Goal: Task Accomplishment & Management: Complete application form

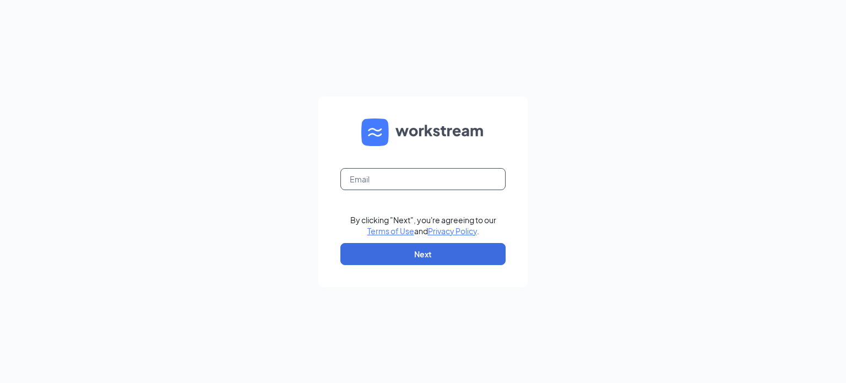
click at [388, 186] on input "text" at bounding box center [422, 179] width 165 height 22
type input "[EMAIL_ADDRESS][DOMAIN_NAME]"
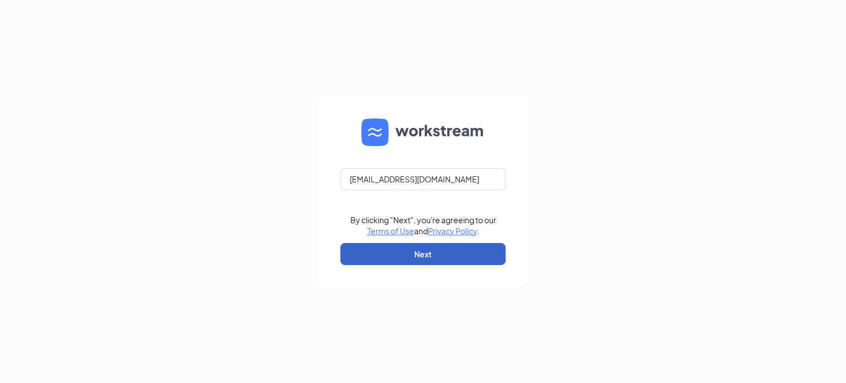
click at [403, 252] on button "Next" at bounding box center [422, 254] width 165 height 22
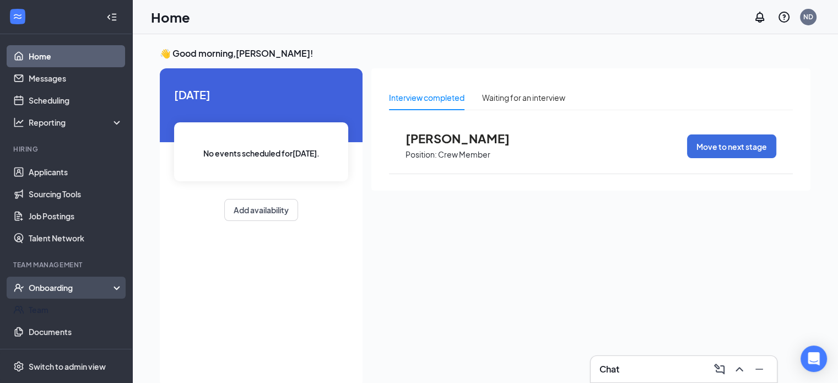
click at [40, 294] on div "Onboarding" at bounding box center [66, 288] width 132 height 22
click at [61, 313] on link "Overview" at bounding box center [76, 310] width 94 height 22
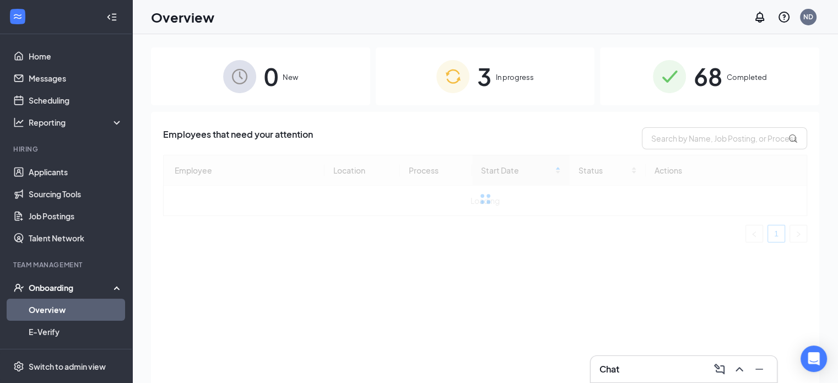
click at [437, 81] on img at bounding box center [452, 76] width 33 height 33
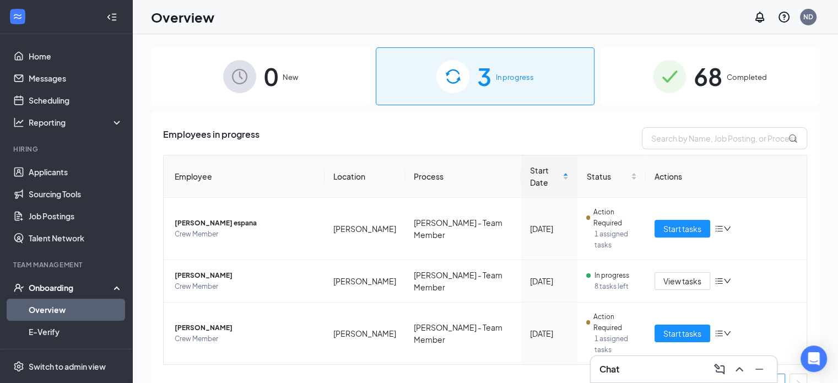
click at [437, 81] on img at bounding box center [452, 76] width 33 height 33
click at [665, 220] on button "Start tasks" at bounding box center [682, 229] width 56 height 18
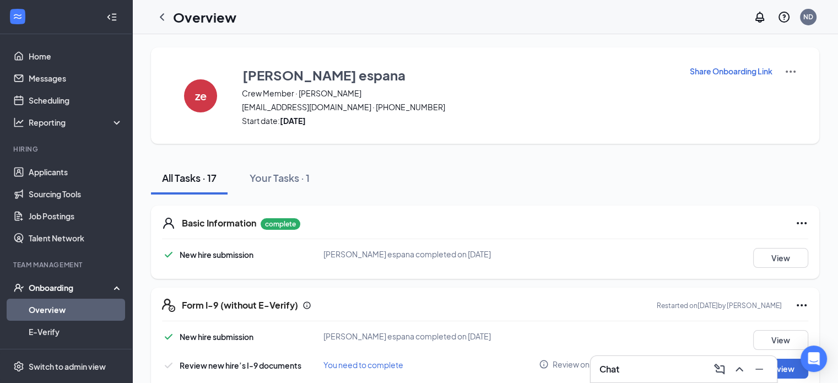
scroll to position [267, 0]
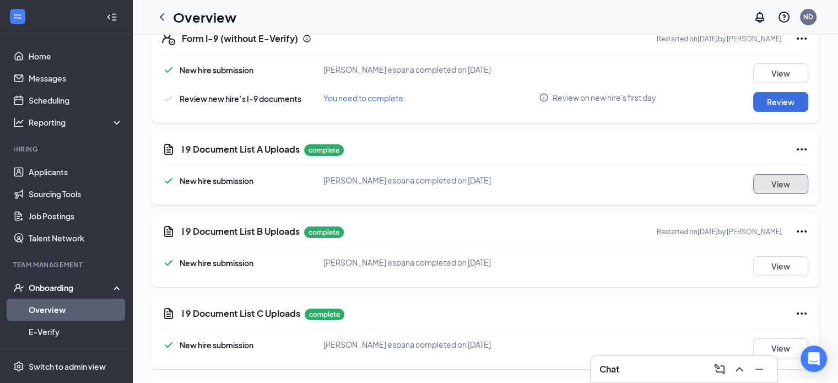
click at [779, 185] on button "View" at bounding box center [780, 184] width 55 height 20
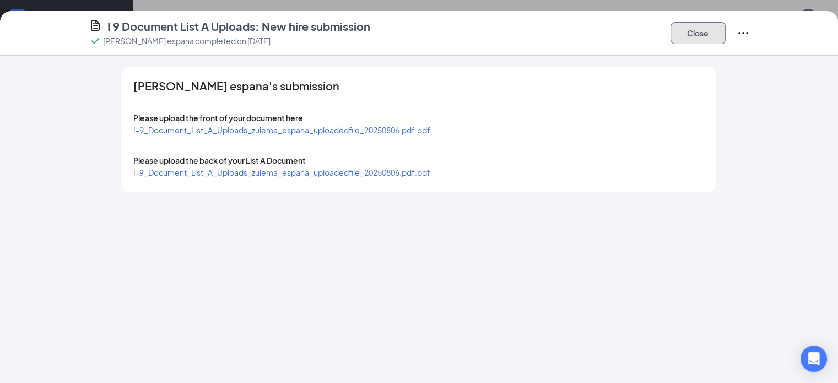
click at [726, 39] on button "Close" at bounding box center [697, 33] width 55 height 22
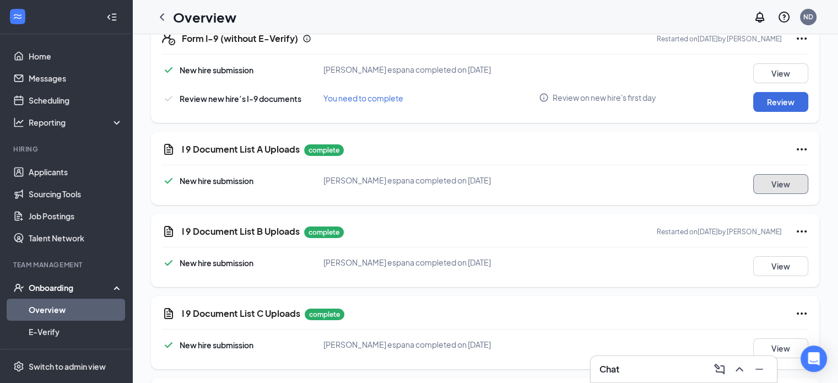
click at [757, 174] on button "View" at bounding box center [780, 184] width 55 height 20
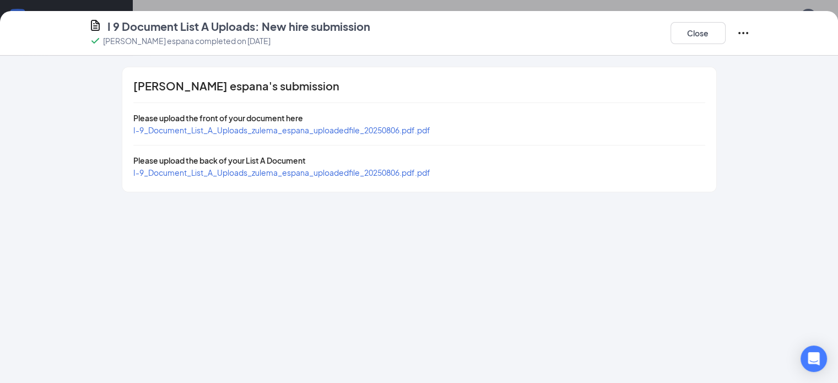
click at [220, 125] on span "I-9_Document_List_A_Uploads_zulema_espana_uploadedfile_20250806.pdf.pdf" at bounding box center [281, 130] width 297 height 10
click at [726, 36] on button "Close" at bounding box center [697, 33] width 55 height 22
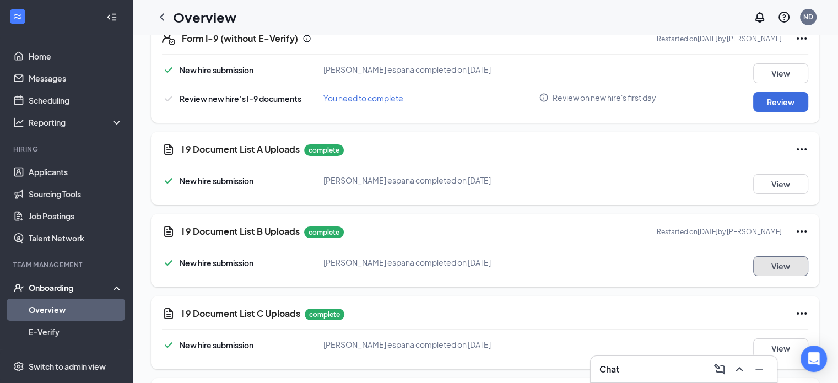
click at [773, 267] on button "View" at bounding box center [780, 266] width 55 height 20
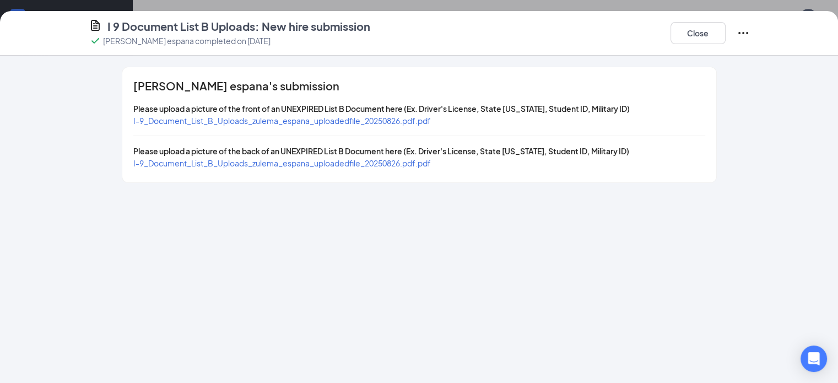
click at [257, 118] on span "I-9_Document_List_B_Uploads_zulema_espana_uploadedfile_20250826.pdf.pdf" at bounding box center [281, 121] width 297 height 10
click at [288, 164] on span "I-9_Document_List_B_Uploads_zulema_espana_uploadedfile_20250826.pdf.pdf" at bounding box center [281, 163] width 297 height 10
click at [726, 31] on button "Close" at bounding box center [697, 33] width 55 height 22
click at [753, 342] on button "View" at bounding box center [780, 348] width 55 height 20
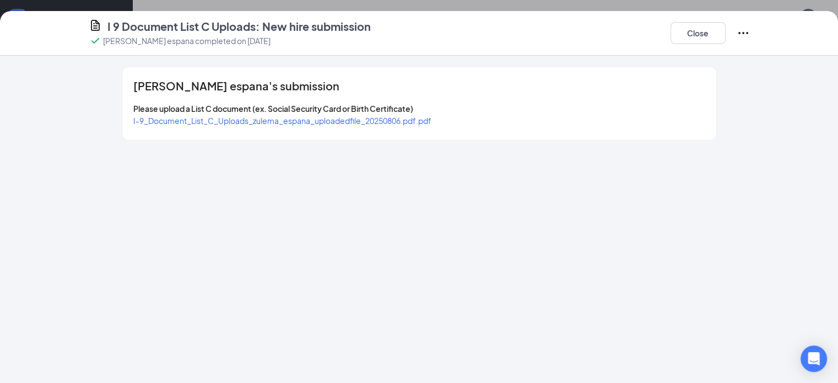
click at [295, 123] on span "I-9_Document_List_C_Uploads_zulema_espana_uploadedfile_20250806.pdf.pdf" at bounding box center [282, 121] width 298 height 10
click at [726, 26] on button "Close" at bounding box center [697, 33] width 55 height 22
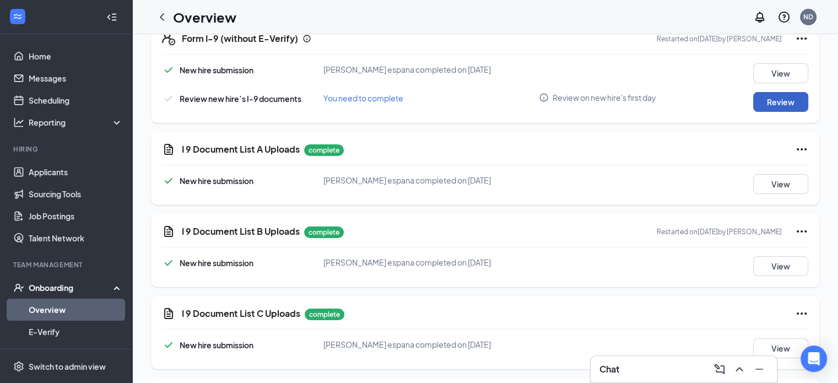
click at [753, 99] on button "Review" at bounding box center [780, 102] width 55 height 20
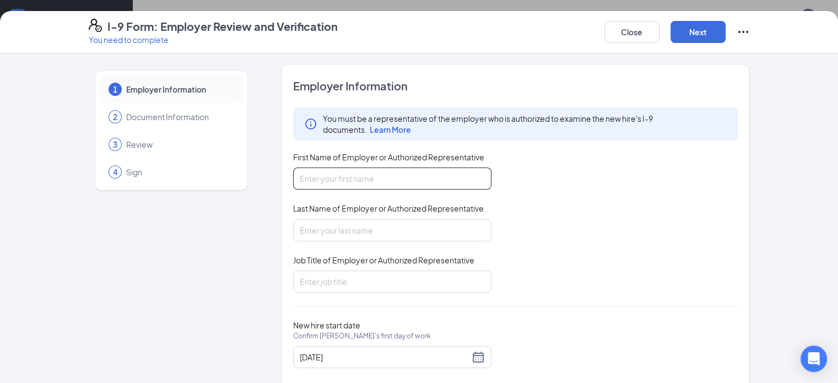
click at [324, 174] on input "First Name of Employer or Authorized Representative" at bounding box center [392, 178] width 198 height 22
type input "[PERSON_NAME]"
type input "GM"
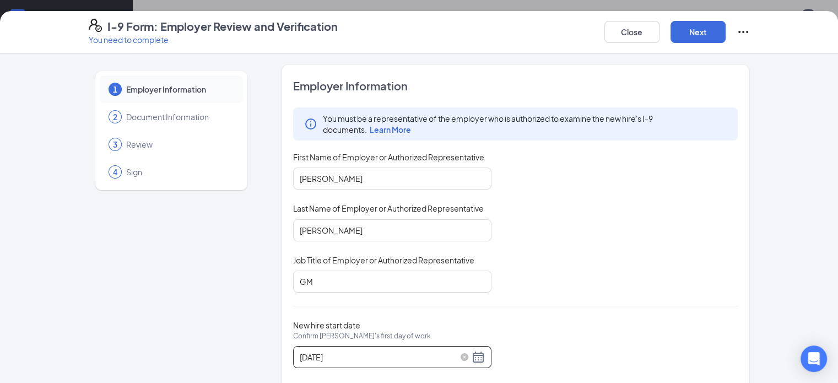
click at [447, 354] on div "[DATE]" at bounding box center [392, 356] width 185 height 13
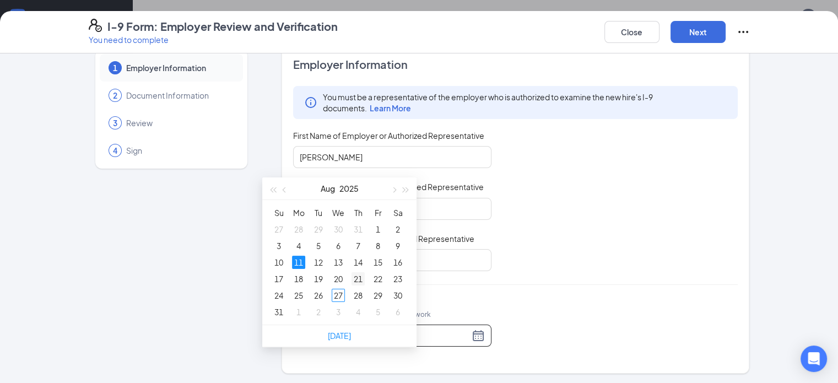
scroll to position [194, 0]
type input "[DATE]"
click at [298, 308] on div "1" at bounding box center [298, 308] width 13 height 13
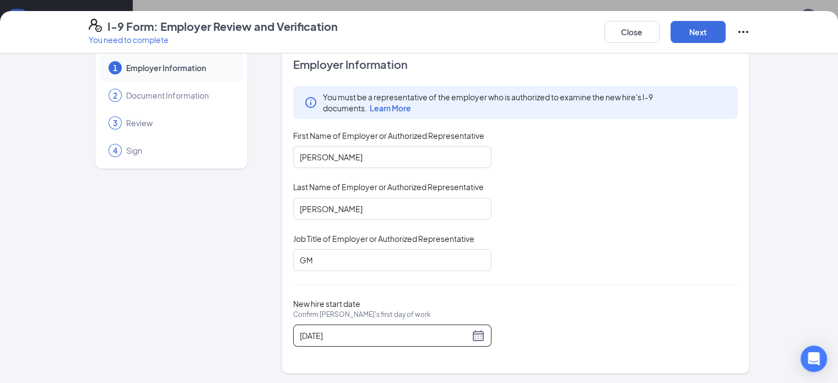
scroll to position [423, 0]
click at [726, 39] on button "Next" at bounding box center [697, 32] width 55 height 22
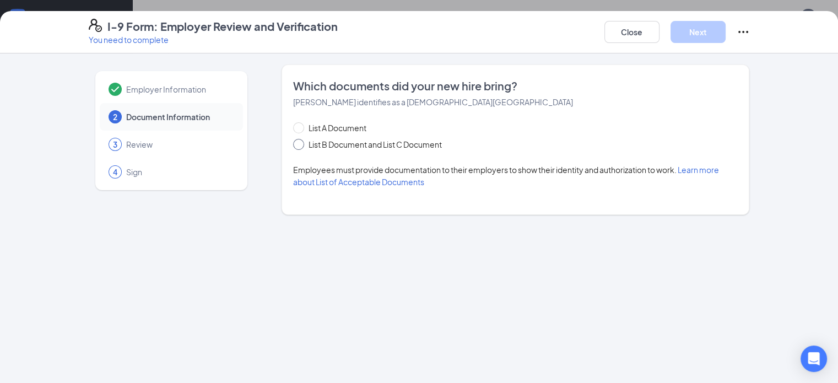
click at [305, 140] on span "List B Document and List C Document" at bounding box center [375, 144] width 142 height 12
click at [301, 140] on input "List B Document and List C Document" at bounding box center [297, 143] width 8 height 8
radio input "true"
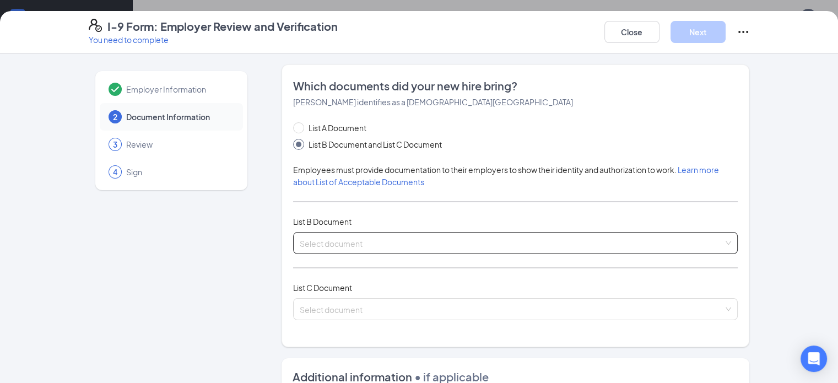
click at [438, 232] on input "search" at bounding box center [512, 240] width 424 height 17
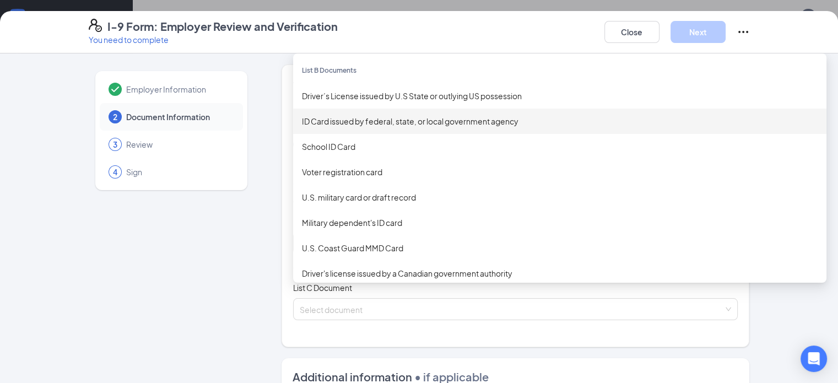
click at [328, 123] on div "ID Card issued by federal, state, or local government agency" at bounding box center [560, 121] width 516 height 12
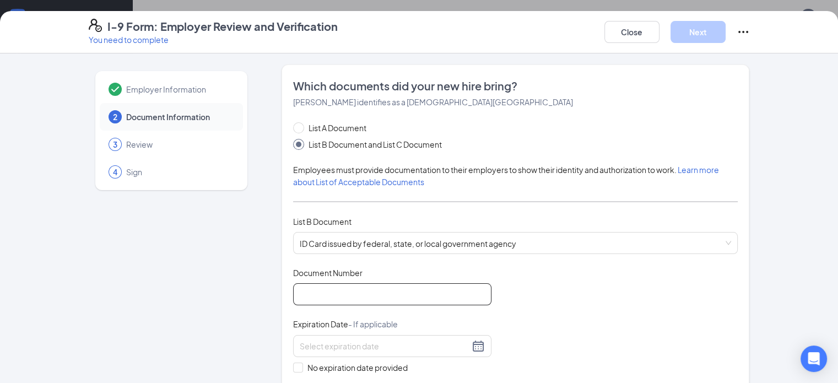
click at [328, 296] on input "Document Number" at bounding box center [392, 294] width 198 height 22
type input "VM969461"
click at [328, 344] on input at bounding box center [385, 346] width 170 height 12
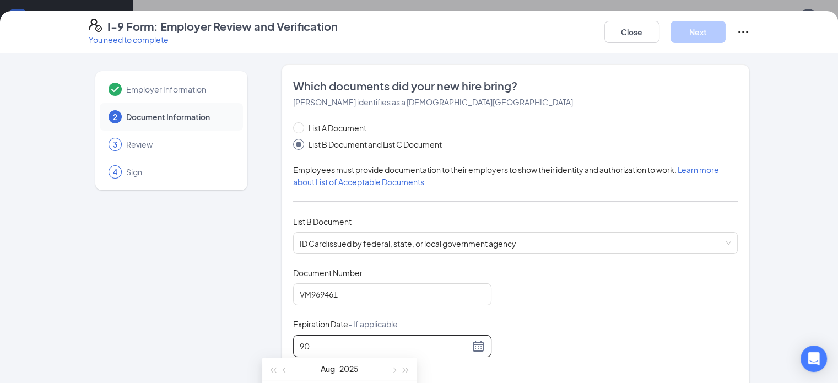
type input "9"
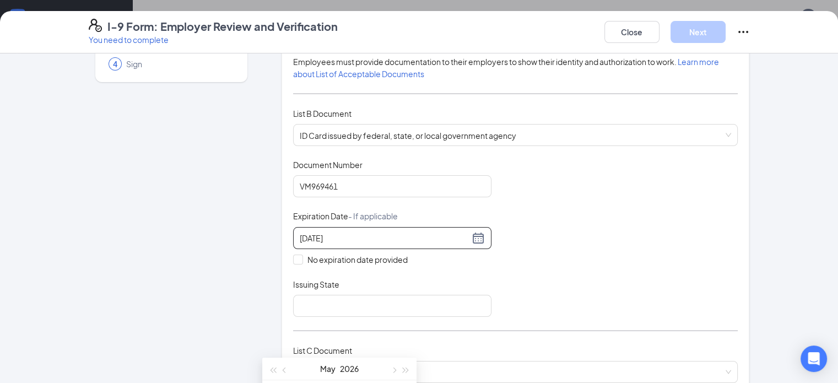
scroll to position [121, 0]
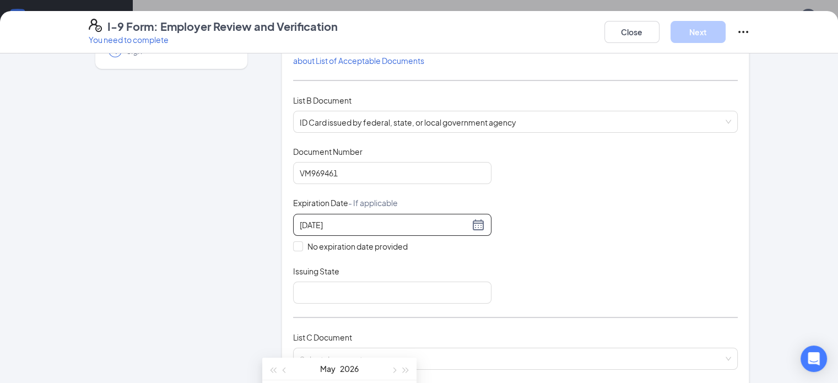
type input "[DATE]"
click at [362, 253] on div "Document Title ID Card issued by federal, state, or local government agency Doc…" at bounding box center [515, 225] width 445 height 158
click at [326, 229] on div at bounding box center [392, 224] width 185 height 13
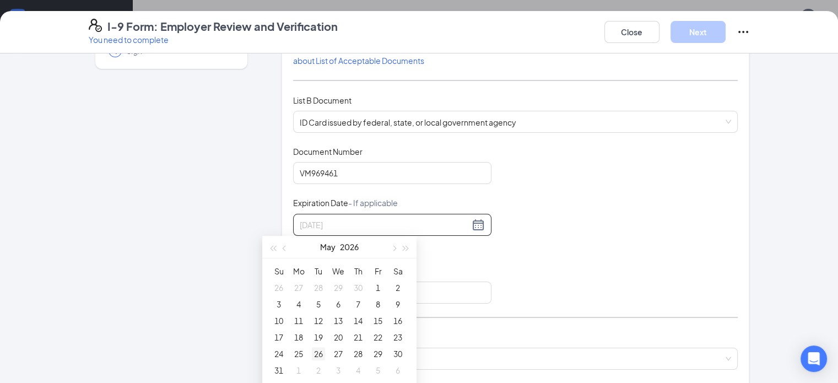
type input "[DATE]"
click at [321, 351] on div "26" at bounding box center [318, 353] width 13 height 13
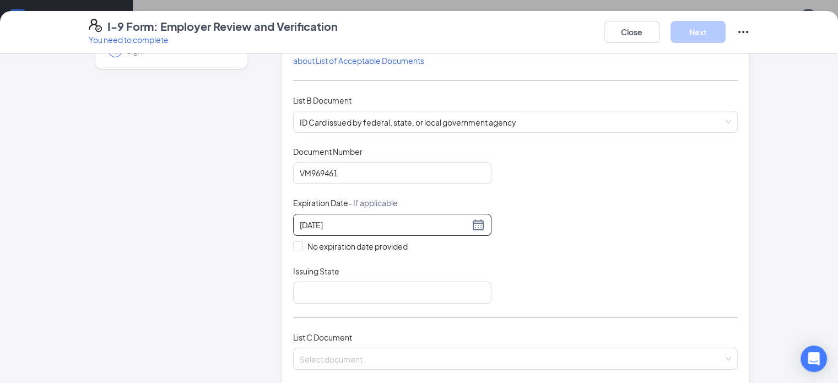
click at [293, 133] on div "List A Document List B Document and List C Document Employees must provide docu…" at bounding box center [515, 192] width 445 height 382
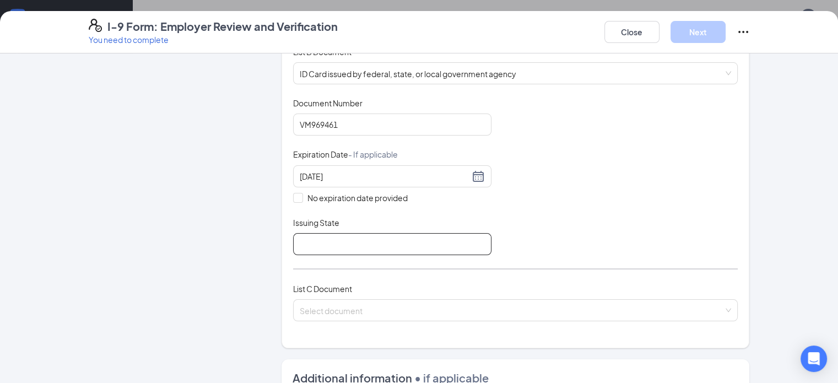
scroll to position [171, 0]
click at [310, 240] on input "Issuing State" at bounding box center [392, 243] width 198 height 22
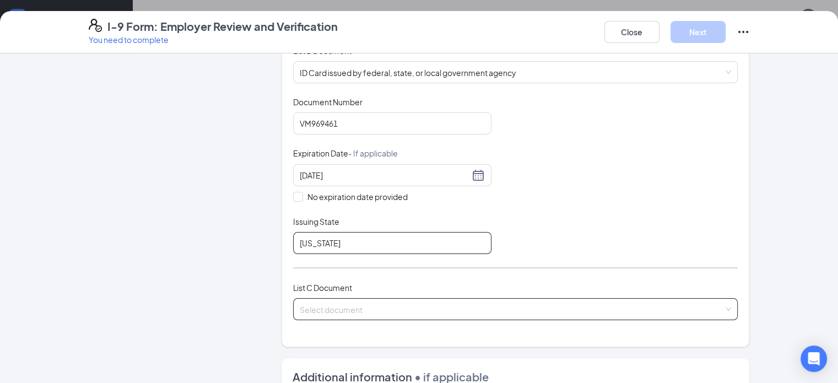
type input "[US_STATE]"
click at [300, 311] on input "search" at bounding box center [512, 307] width 424 height 17
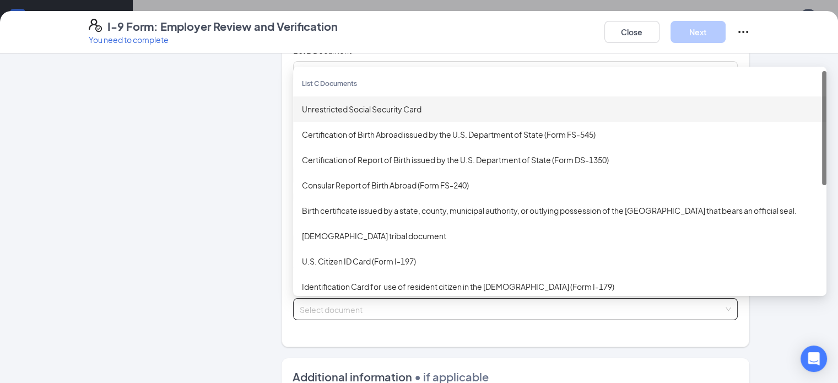
click at [339, 110] on div "Unrestricted Social Security Card" at bounding box center [560, 109] width 516 height 12
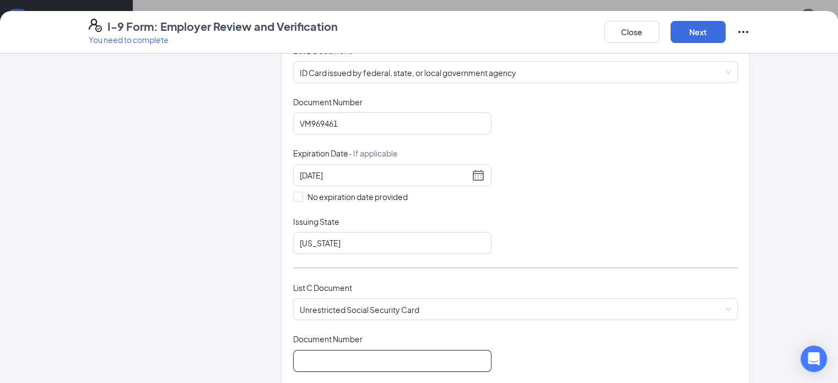
click at [345, 350] on input "Document Number" at bounding box center [392, 361] width 198 height 22
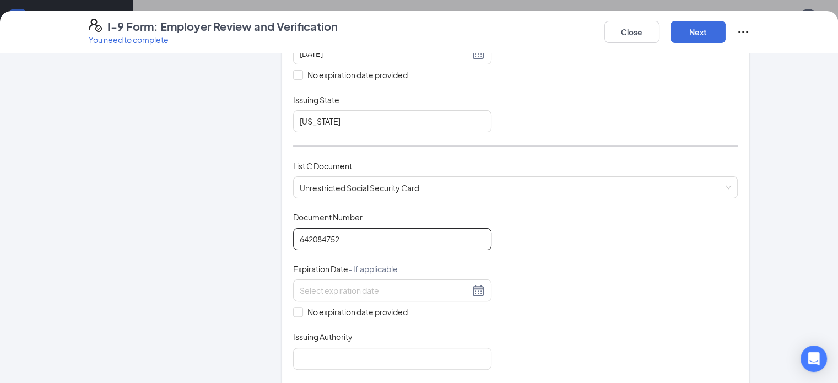
scroll to position [300, 0]
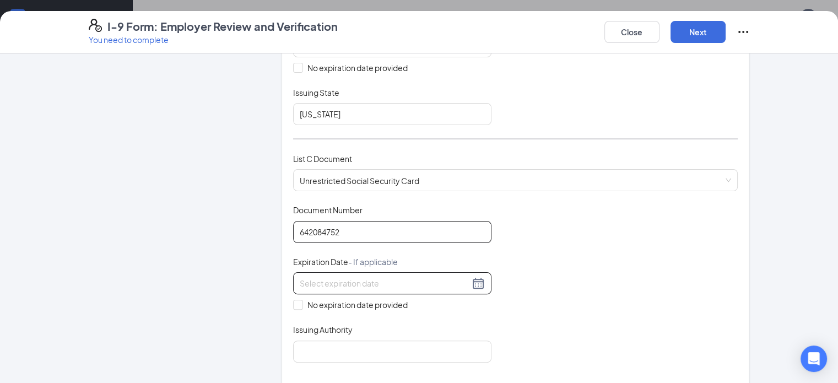
type input "642084752"
click at [305, 286] on div at bounding box center [392, 283] width 198 height 22
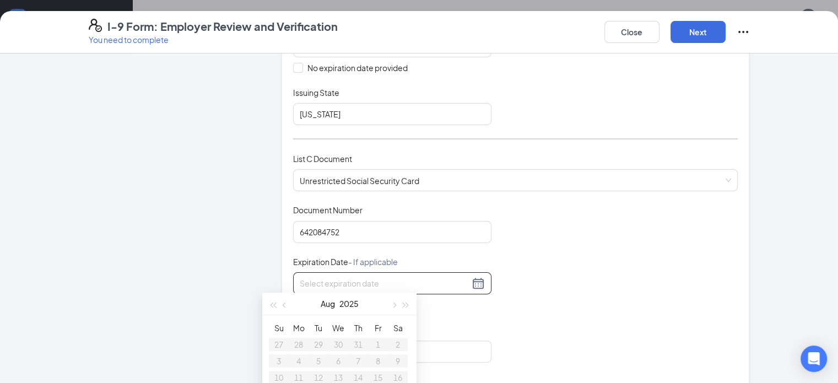
click at [229, 288] on div "Employer Information 2 Document Information 3 Review 4 Sign Which documents did…" at bounding box center [419, 223] width 661 height 917
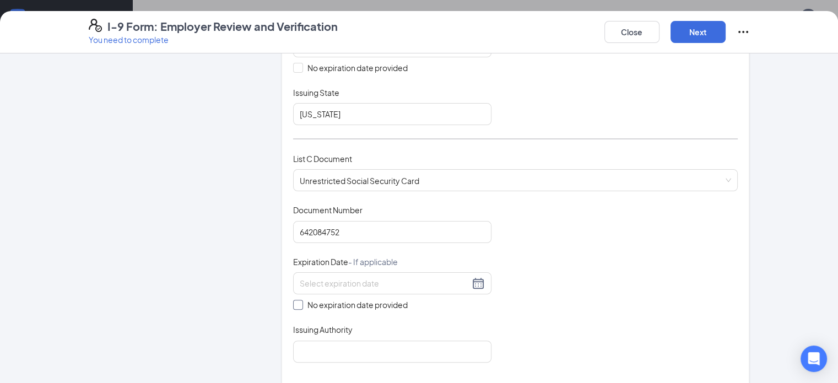
click at [293, 306] on label "No expiration date provided" at bounding box center [392, 305] width 198 height 12
click at [293, 306] on input "No expiration date provided" at bounding box center [297, 304] width 8 height 8
checkbox input "true"
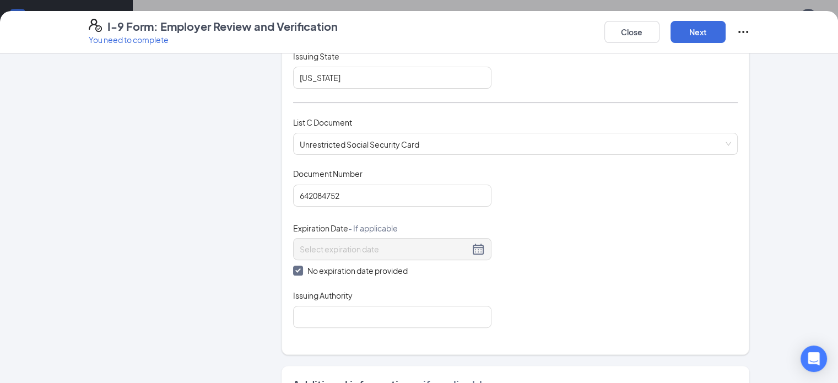
scroll to position [342, 0]
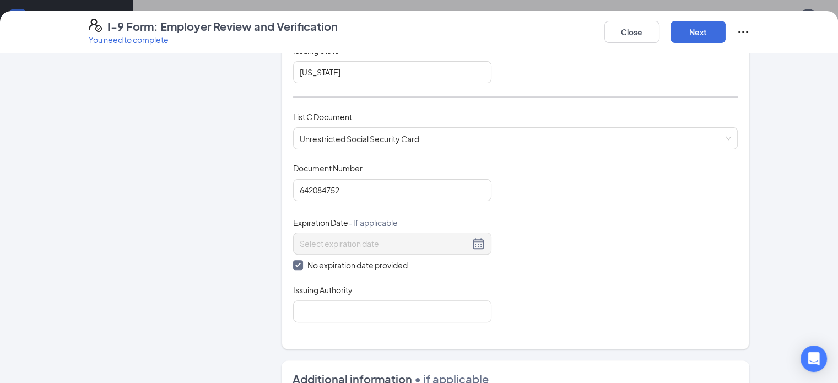
click at [302, 296] on div "Issuing Authority" at bounding box center [392, 292] width 198 height 16
click at [294, 300] on input "Issuing Authority" at bounding box center [392, 311] width 198 height 22
type input "Social Security Administration"
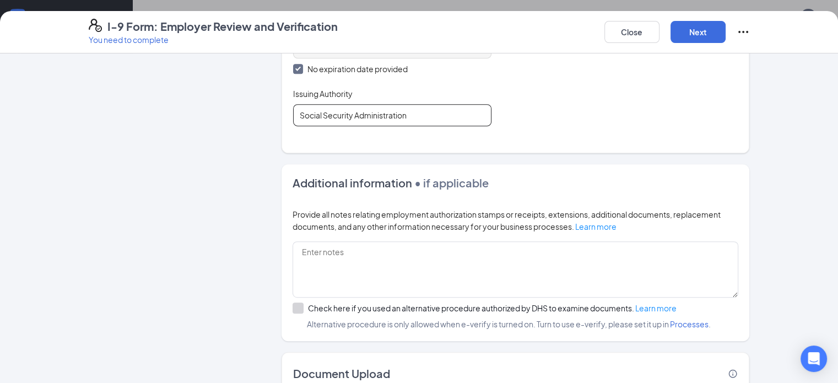
scroll to position [545, 0]
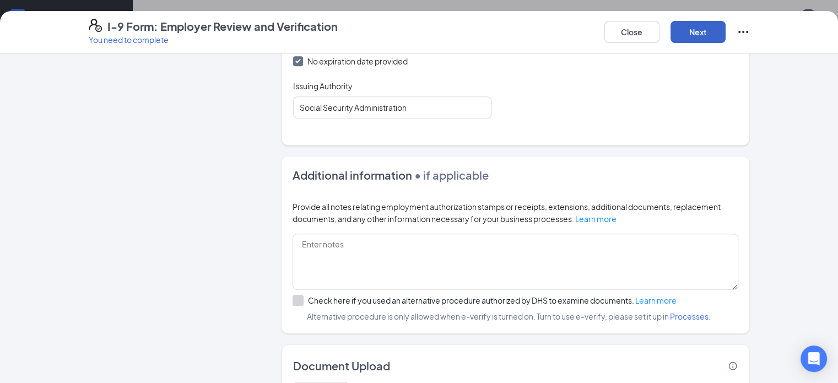
click at [726, 28] on button "Next" at bounding box center [697, 32] width 55 height 22
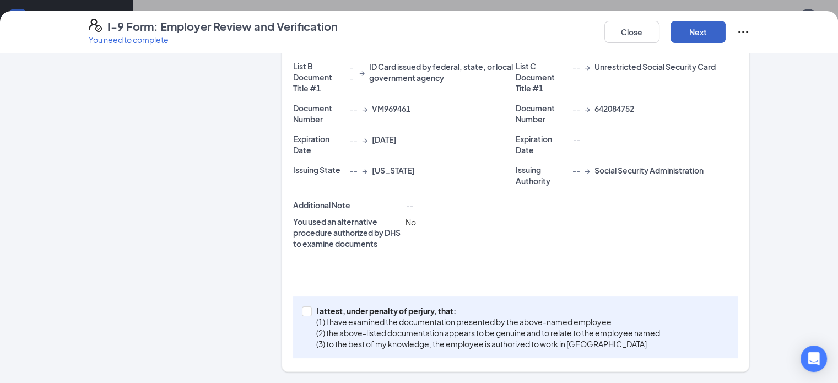
scroll to position [199, 0]
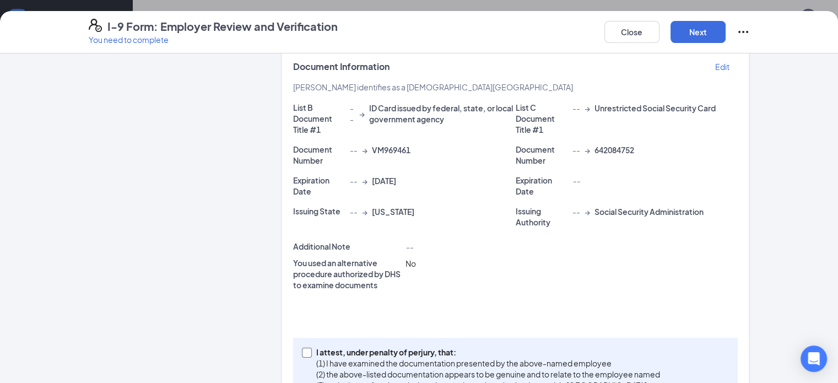
click at [312, 347] on span "I attest, under penalty of [PERSON_NAME], that: (1) I have examined the documen…" at bounding box center [488, 369] width 353 height 44
click at [302, 348] on input "I attest, under penalty of [PERSON_NAME], that: (1) I have examined the documen…" at bounding box center [306, 352] width 8 height 8
checkbox input "true"
click at [750, 20] on div "Close Next" at bounding box center [676, 32] width 145 height 26
click at [726, 22] on button "Next" at bounding box center [697, 32] width 55 height 22
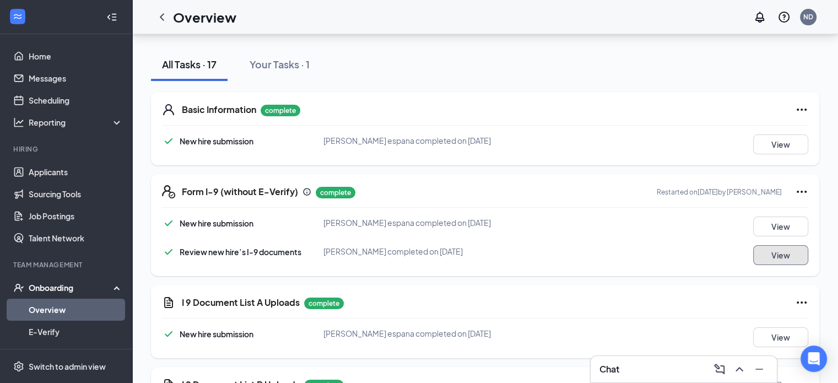
scroll to position [30, 0]
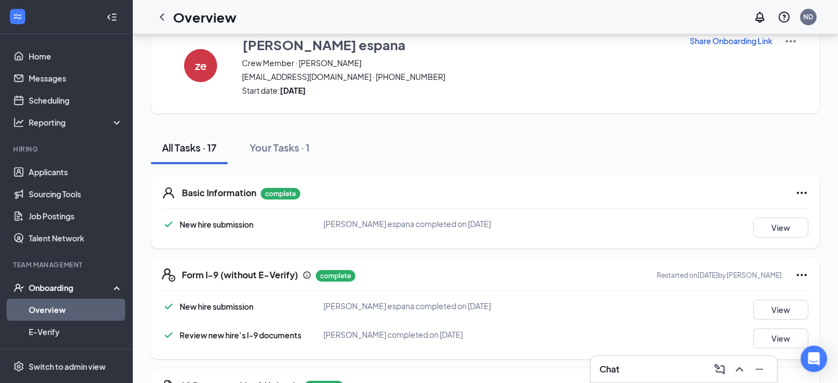
click at [39, 297] on div "Onboarding" at bounding box center [66, 288] width 132 height 22
click at [53, 293] on div "Onboarding" at bounding box center [66, 288] width 132 height 22
click at [58, 305] on link "Overview" at bounding box center [76, 310] width 94 height 22
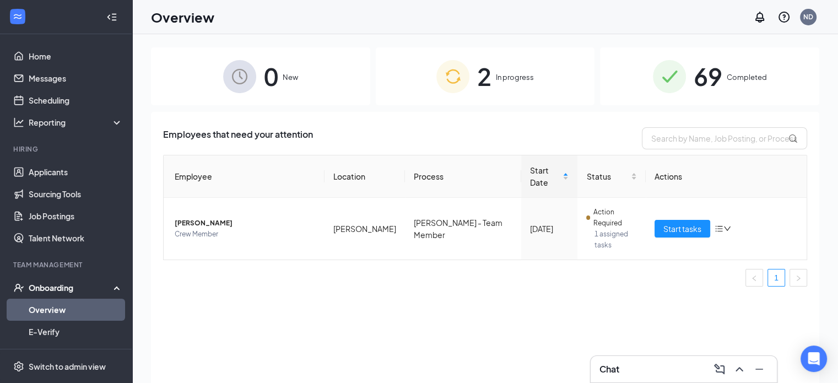
click at [477, 72] on span "2" at bounding box center [484, 76] width 14 height 38
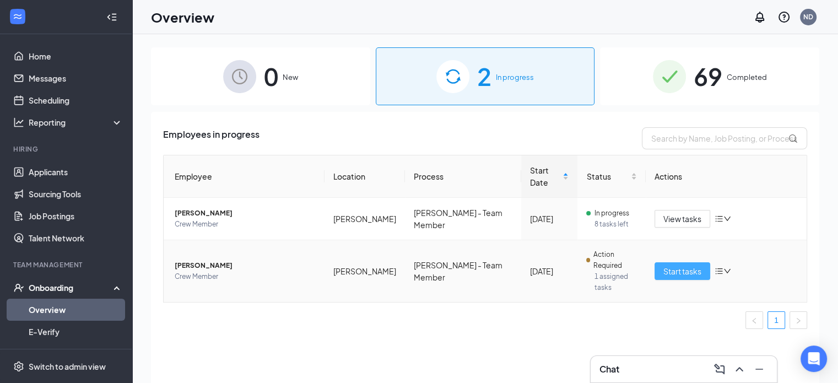
click at [668, 265] on span "Start tasks" at bounding box center [682, 271] width 38 height 12
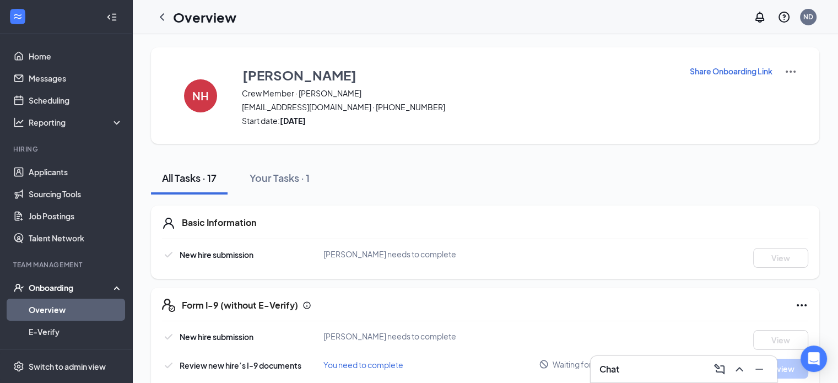
click at [64, 303] on link "Overview" at bounding box center [76, 310] width 94 height 22
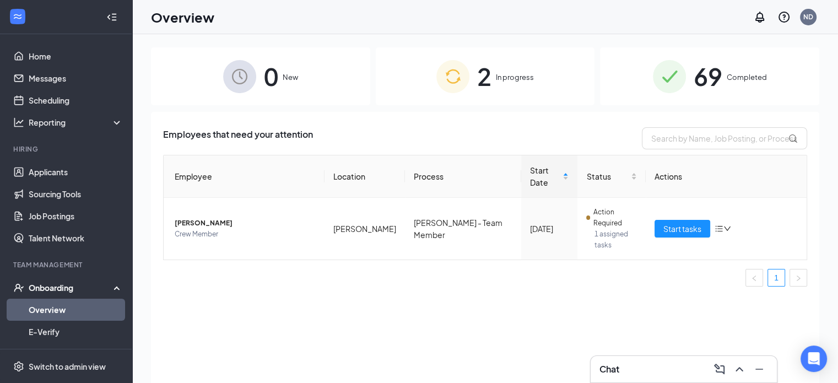
click at [456, 83] on img at bounding box center [452, 76] width 33 height 33
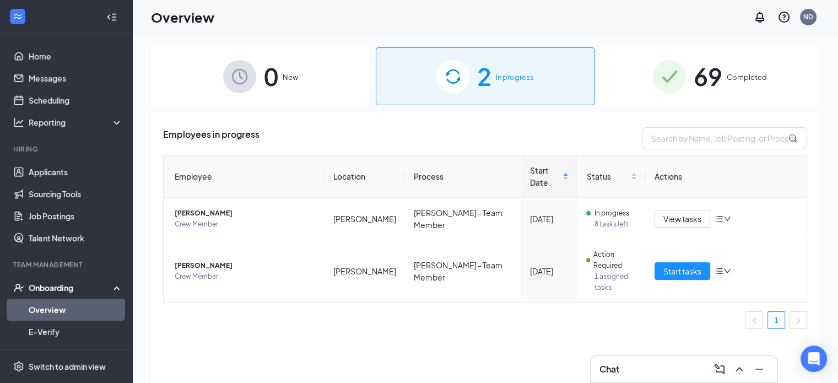
click at [355, 98] on div "0 New" at bounding box center [260, 76] width 219 height 58
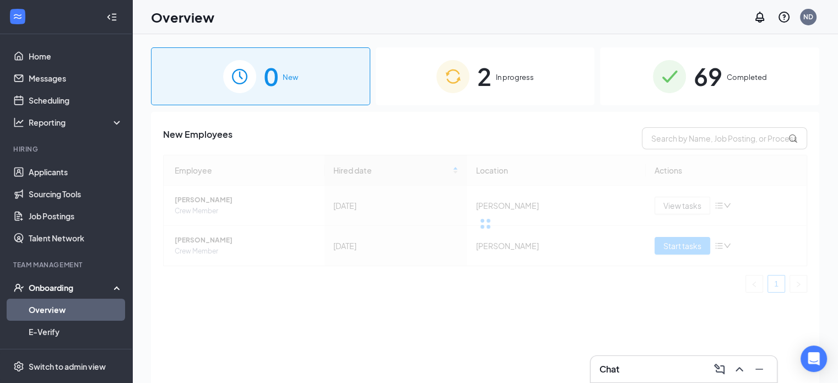
click at [474, 81] on div "2 In progress" at bounding box center [485, 76] width 219 height 58
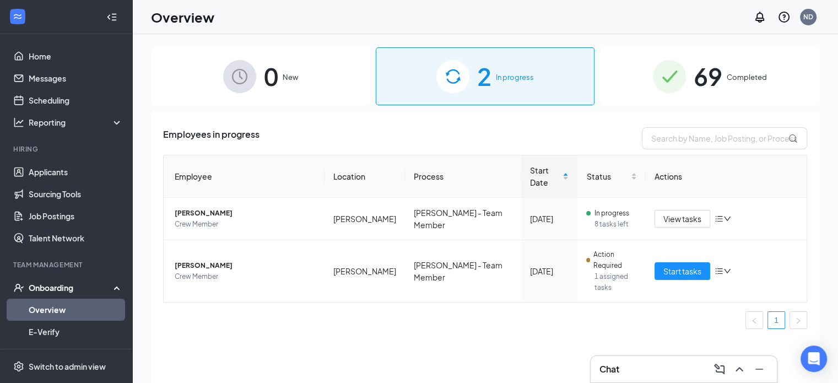
click at [668, 372] on div "Chat" at bounding box center [683, 369] width 169 height 18
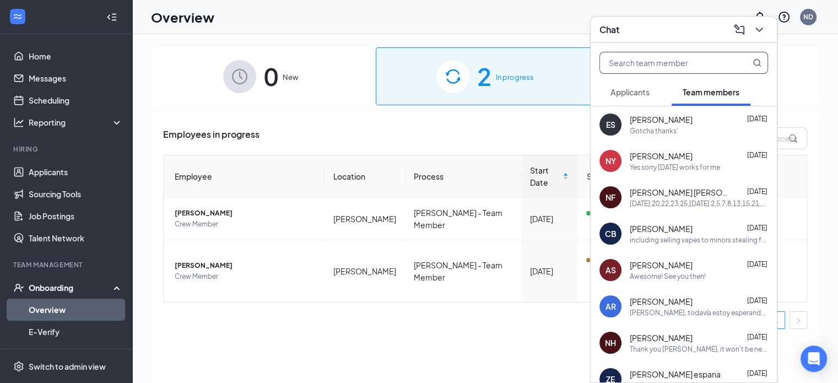
click at [646, 59] on input "text" at bounding box center [665, 62] width 131 height 21
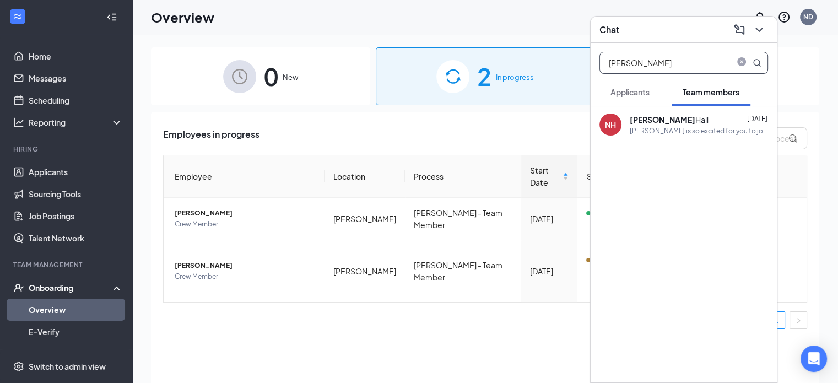
type input "[PERSON_NAME]"
click at [665, 117] on div "[PERSON_NAME] [DATE]" at bounding box center [699, 119] width 138 height 11
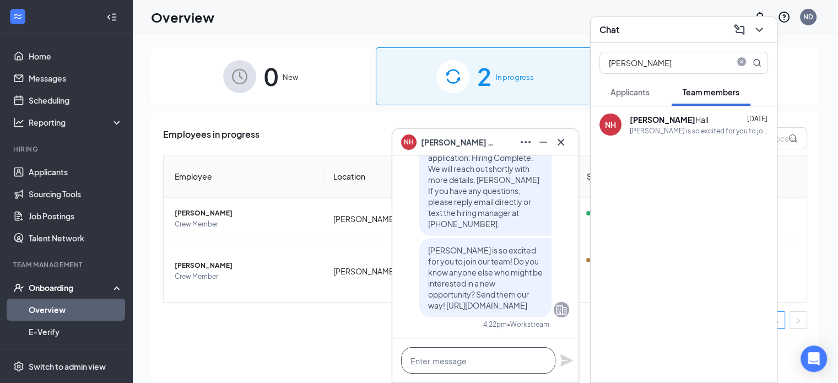
click at [487, 359] on textarea at bounding box center [478, 360] width 154 height 26
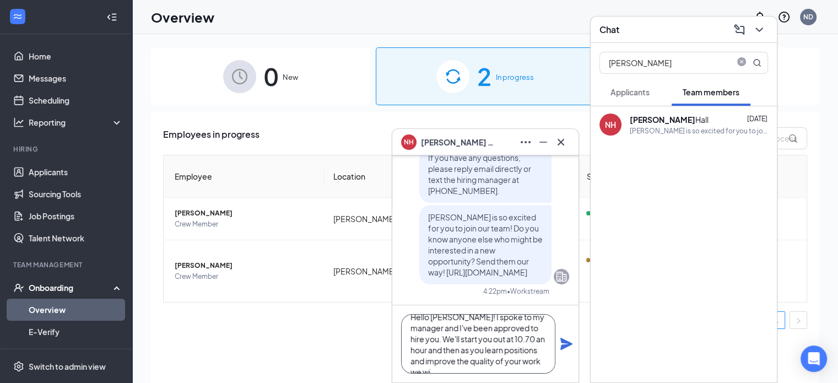
scroll to position [22, 0]
type textarea "Hello [PERSON_NAME]! I spoke to my manager and I've been approved to hire you. …"
click at [546, 149] on button at bounding box center [543, 142] width 18 height 18
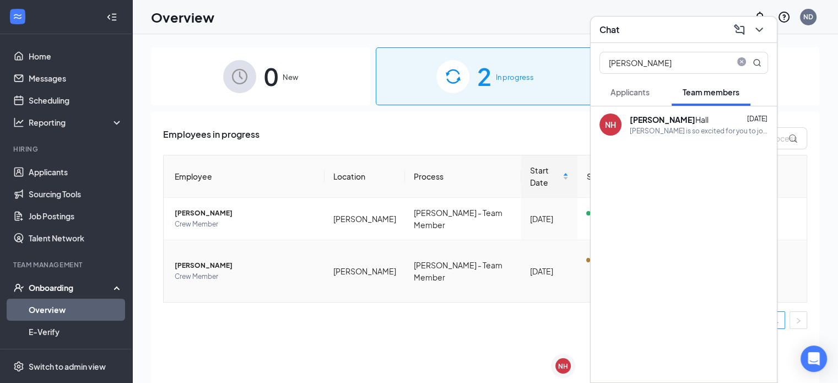
click at [187, 260] on span "[PERSON_NAME]" at bounding box center [245, 265] width 141 height 11
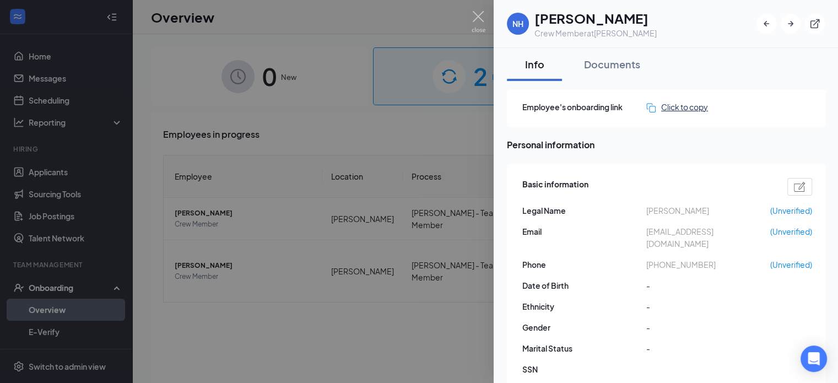
click at [672, 106] on div "Click to copy" at bounding box center [677, 107] width 62 height 12
click at [433, 286] on div at bounding box center [419, 191] width 838 height 383
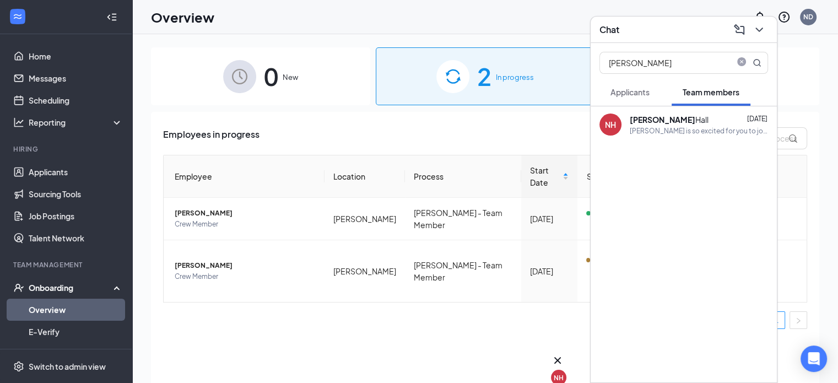
click at [562, 373] on div "NH" at bounding box center [559, 377] width 10 height 9
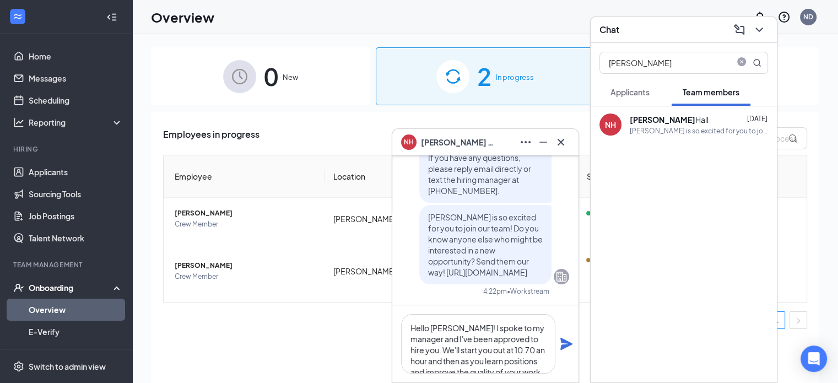
scroll to position [23, 0]
click at [503, 365] on textarea "Hello [PERSON_NAME]! I spoke to my manager and I've been approved to hire you. …" at bounding box center [478, 343] width 154 height 59
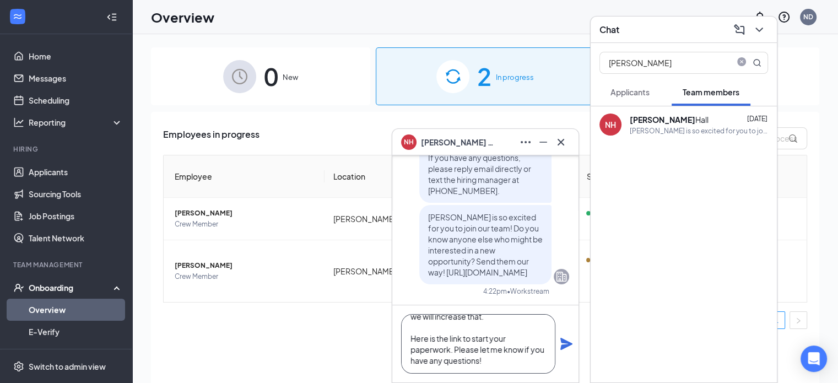
scroll to position [77, 0]
paste textarea "[URL]."
click at [522, 346] on textarea "Hello [PERSON_NAME]! I spoke to my manager and I've been approved to hire you. …" at bounding box center [478, 343] width 154 height 59
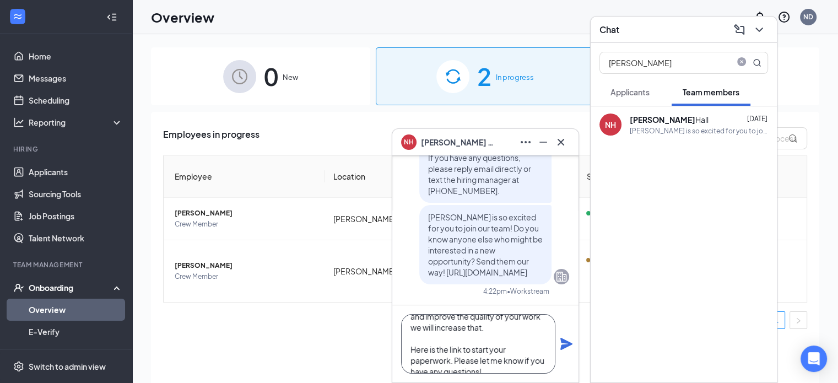
click at [498, 367] on textarea "Hello [PERSON_NAME]! I spoke to my manager and I've been approved to hire you. …" at bounding box center [478, 343] width 154 height 59
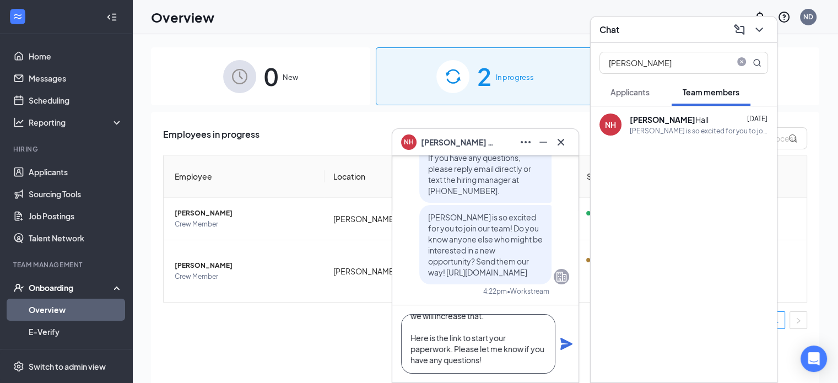
scroll to position [88, 0]
type textarea "Hello [PERSON_NAME]! I spoke to my manager and I've been approved to hire you. …"
click at [566, 349] on icon "Plane" at bounding box center [566, 343] width 13 height 13
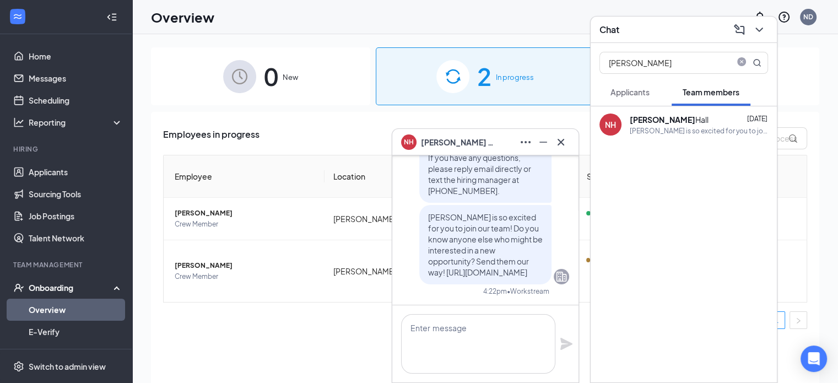
scroll to position [0, 0]
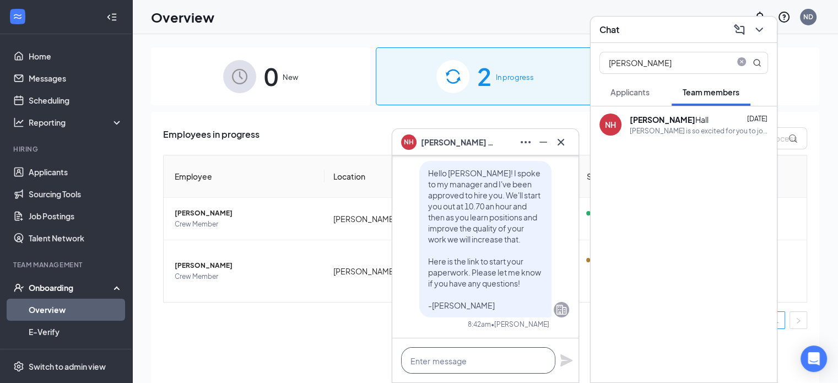
click at [456, 363] on textarea at bounding box center [478, 360] width 154 height 26
paste textarea "[URL][DOMAIN_NAME]"
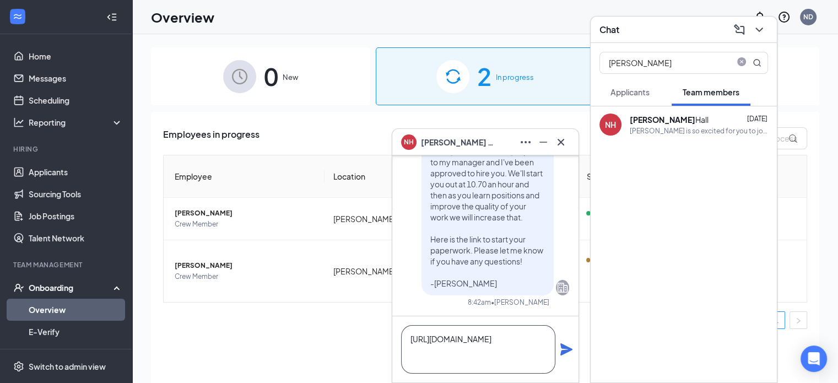
type textarea "[URL][DOMAIN_NAME]"
click at [562, 352] on icon "Plane" at bounding box center [566, 349] width 12 height 12
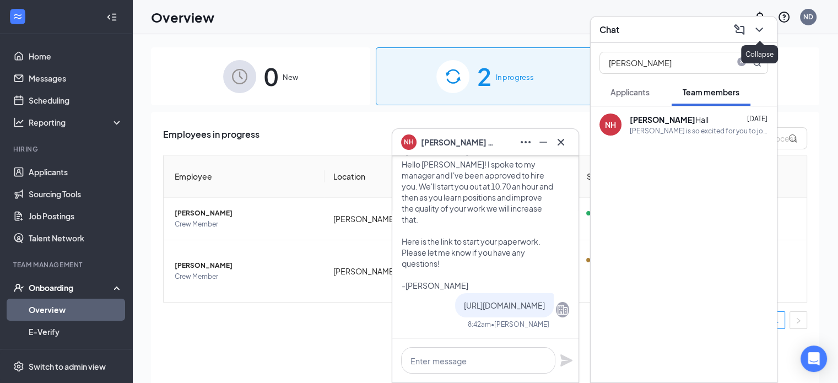
click at [762, 32] on icon "ChevronDown" at bounding box center [758, 29] width 13 height 13
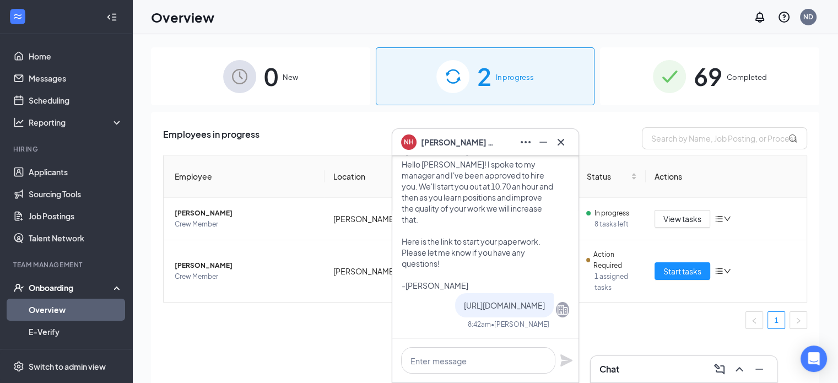
click at [564, 148] on icon "Cross" at bounding box center [560, 142] width 13 height 13
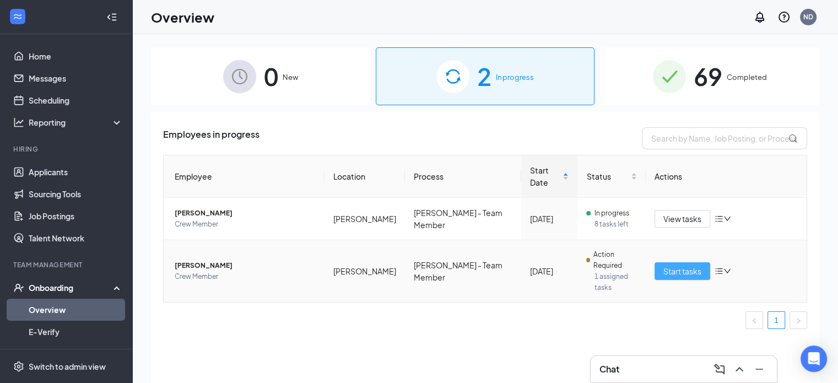
click at [664, 265] on span "Start tasks" at bounding box center [682, 271] width 38 height 12
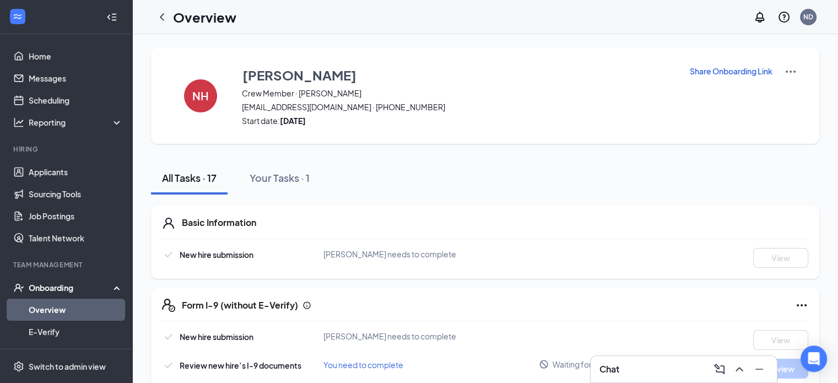
click at [737, 61] on div "NH [PERSON_NAME] Crew Member · [PERSON_NAME] [EMAIL_ADDRESS][DOMAIN_NAME] · [PH…" at bounding box center [485, 95] width 668 height 96
click at [737, 65] on div "Share Onboarding Link" at bounding box center [743, 95] width 108 height 61
click at [733, 70] on p "Share Onboarding Link" at bounding box center [731, 71] width 83 height 11
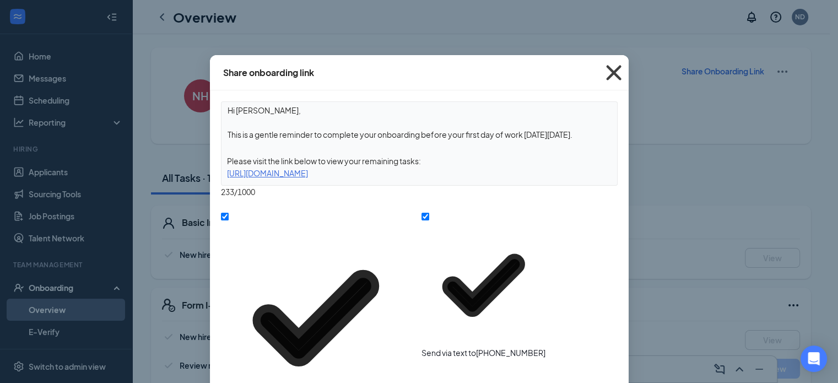
click at [608, 73] on icon "Cross" at bounding box center [614, 73] width 30 height 30
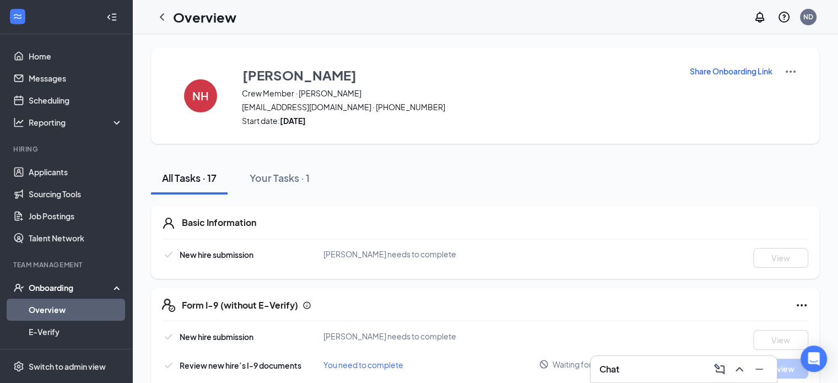
click at [641, 376] on div "Chat" at bounding box center [683, 369] width 169 height 18
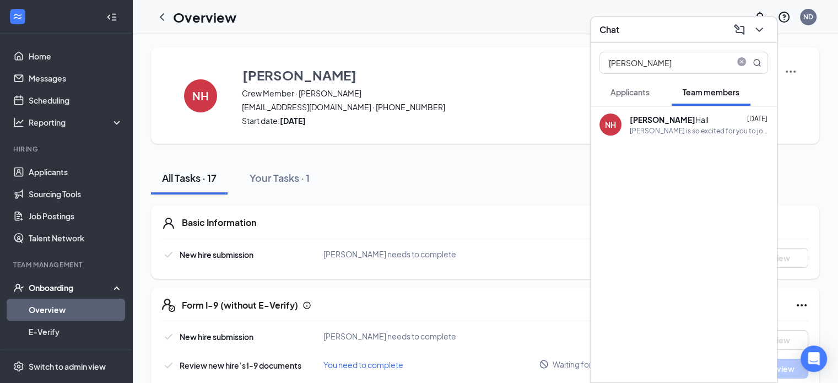
click at [668, 140] on div "NH [PERSON_NAME] [DATE] [PERSON_NAME] is so excited for you to join our team! D…" at bounding box center [684, 124] width 186 height 36
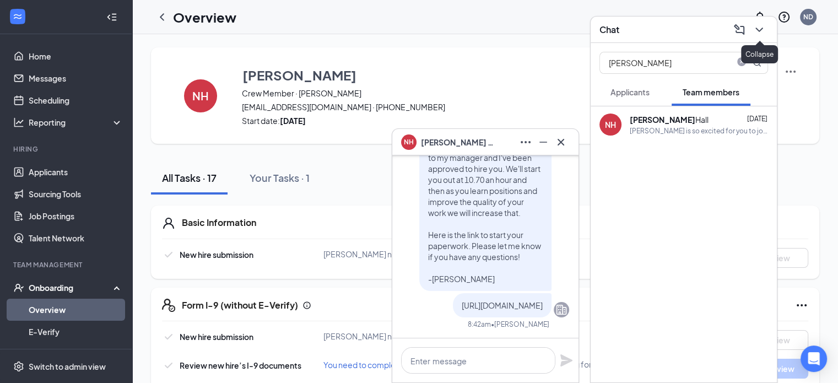
click at [756, 27] on icon "ChevronDown" at bounding box center [758, 29] width 13 height 13
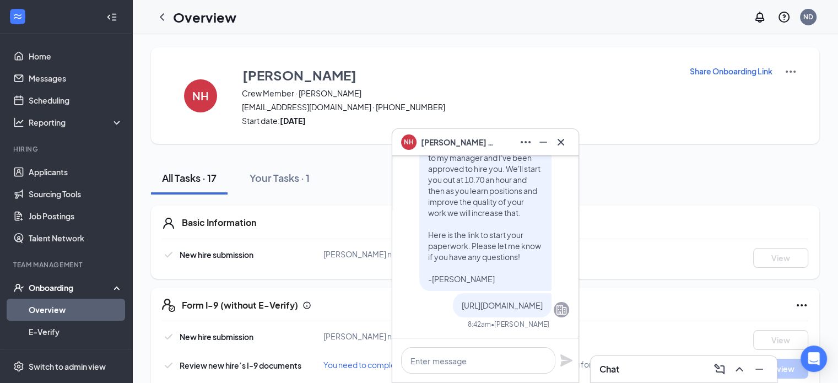
click at [717, 55] on div "NH [PERSON_NAME] Crew Member · [PERSON_NAME] [EMAIL_ADDRESS][DOMAIN_NAME] · [PH…" at bounding box center [485, 95] width 668 height 96
click at [710, 77] on div "Share Onboarding Link" at bounding box center [743, 95] width 108 height 61
click at [712, 76] on p "Share Onboarding Link" at bounding box center [731, 71] width 83 height 11
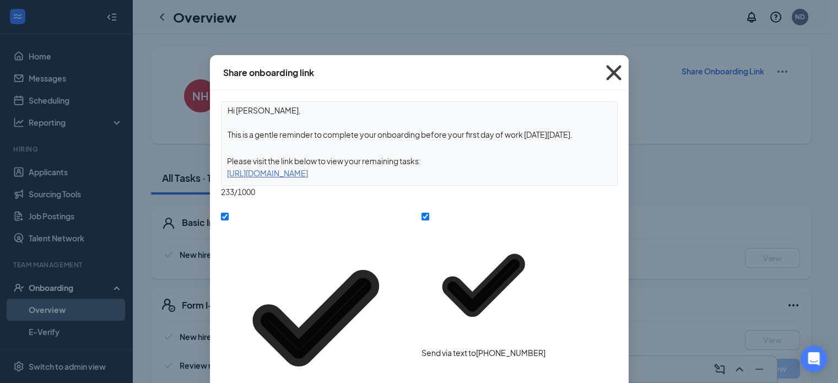
click at [622, 70] on span "Close" at bounding box center [614, 73] width 30 height 30
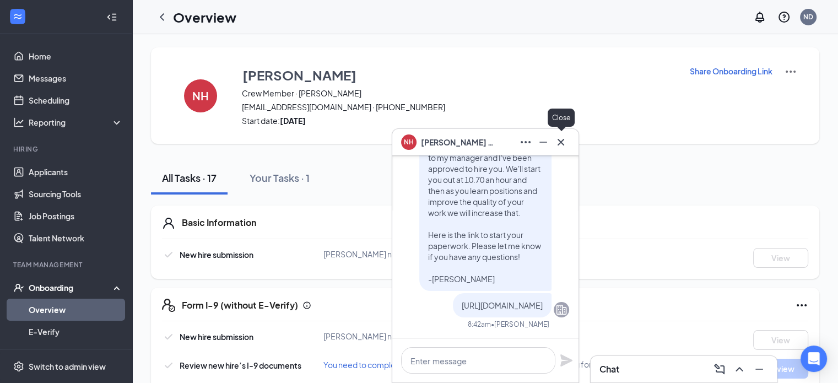
click at [557, 142] on icon "Cross" at bounding box center [560, 142] width 13 height 13
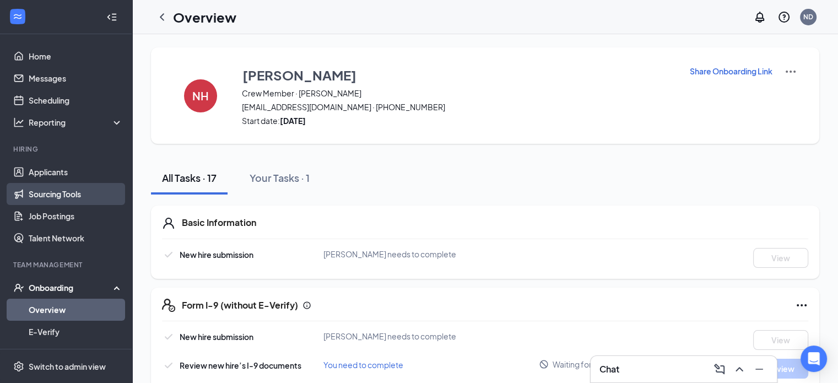
click at [62, 185] on link "Sourcing Tools" at bounding box center [76, 194] width 94 height 22
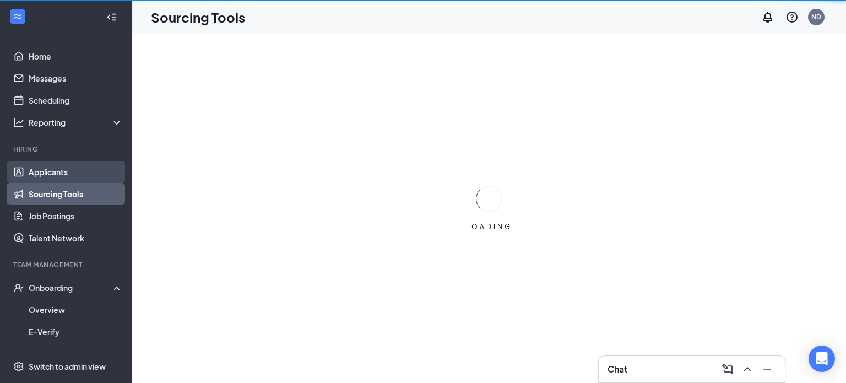
click at [67, 170] on link "Applicants" at bounding box center [76, 172] width 94 height 22
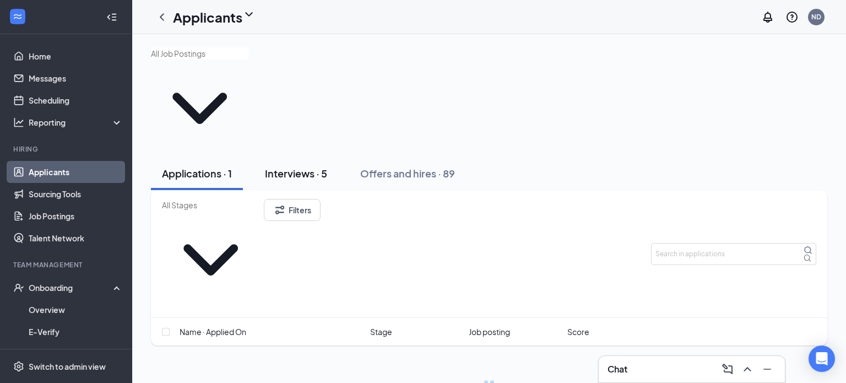
click at [308, 166] on div "Interviews · 5" at bounding box center [296, 173] width 62 height 14
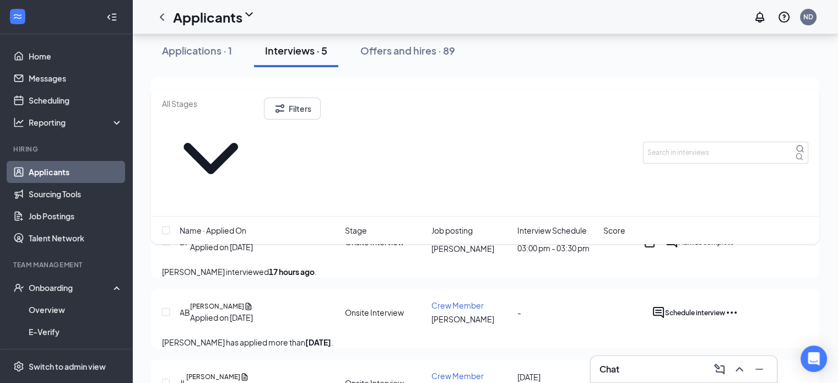
scroll to position [203, 0]
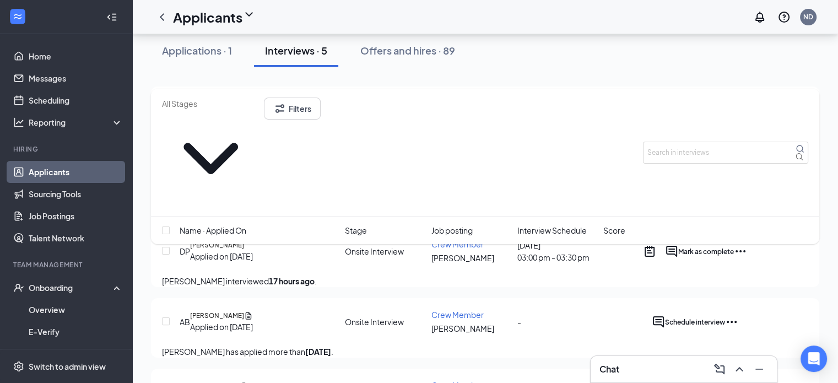
click at [747, 245] on icon "Ellipses" at bounding box center [740, 251] width 13 height 13
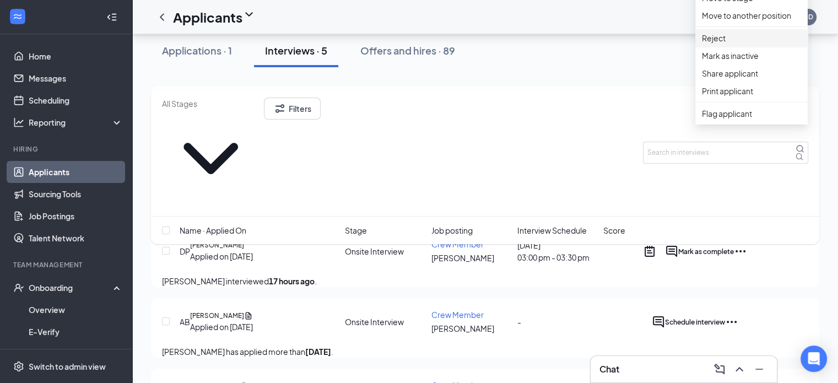
click at [748, 44] on p "Reject" at bounding box center [751, 38] width 99 height 12
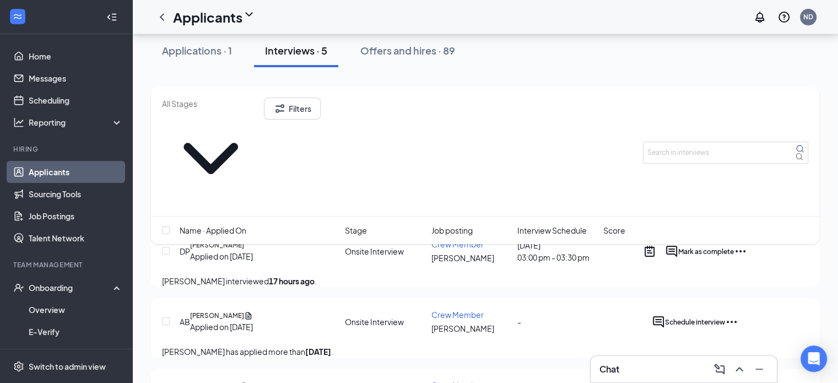
checkbox input "true"
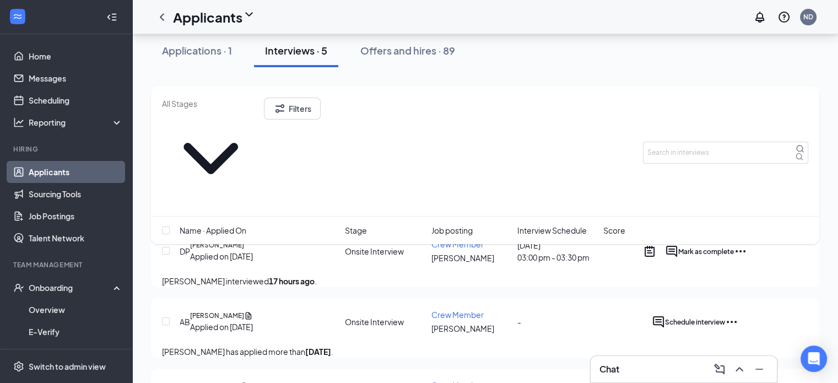
type textarea "M"
type textarea "Not needed at this time, and not incredible. Would be a good summer hire but no…"
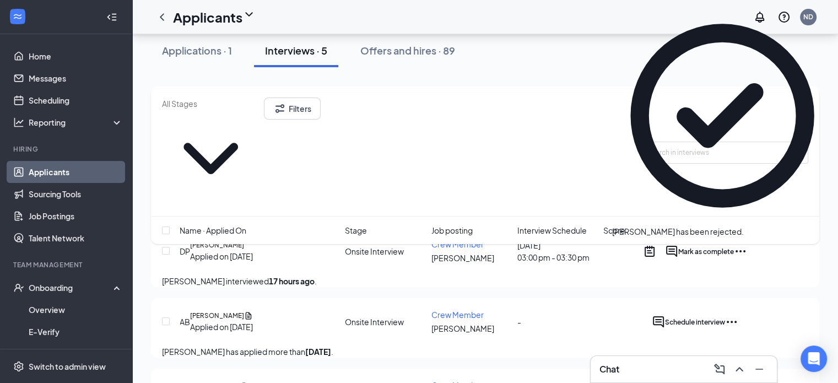
click at [587, 334] on div "SS [PERSON_NAME] Applied on [DATE] Onsite Interview Crew Member [PERSON_NAME] […" at bounding box center [485, 257] width 668 height 342
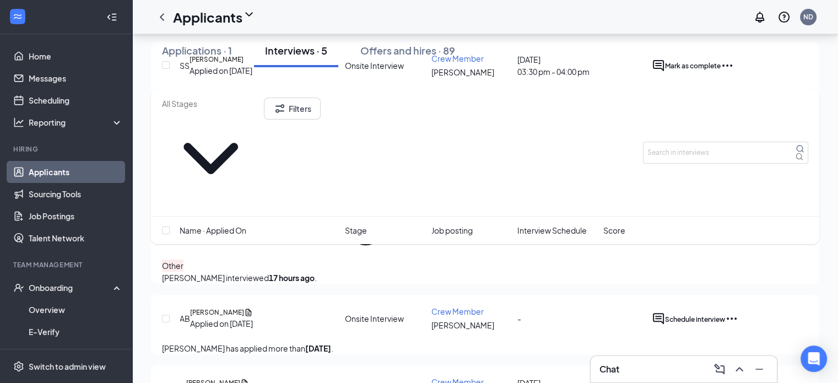
scroll to position [256, 0]
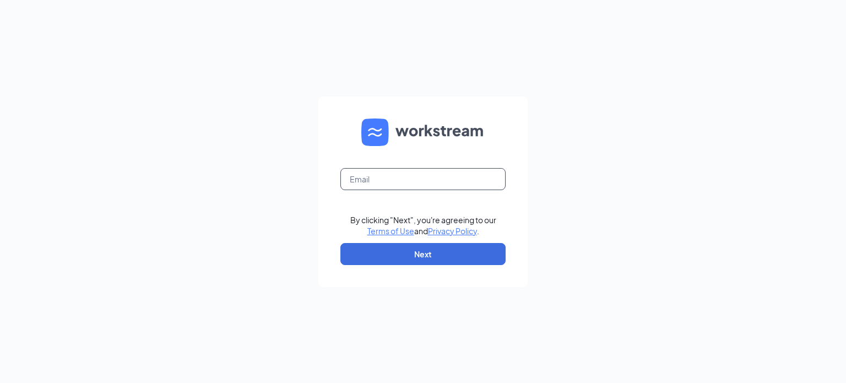
click at [402, 175] on input "text" at bounding box center [422, 179] width 165 height 22
type input "[EMAIL_ADDRESS][DOMAIN_NAME]"
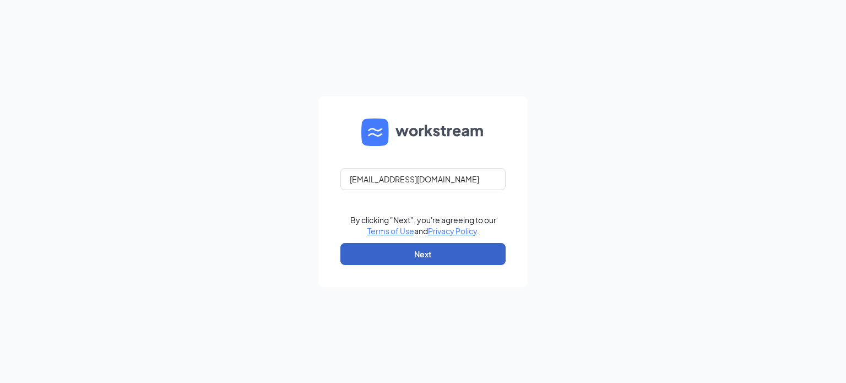
click at [440, 256] on button "Next" at bounding box center [422, 254] width 165 height 22
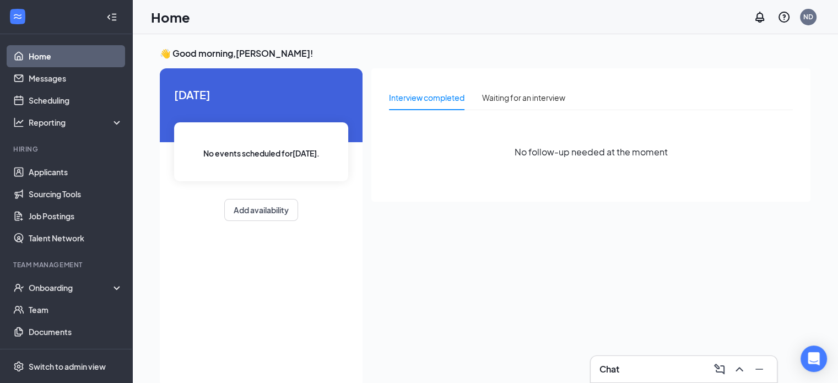
click at [634, 371] on div "Chat" at bounding box center [683, 369] width 169 height 18
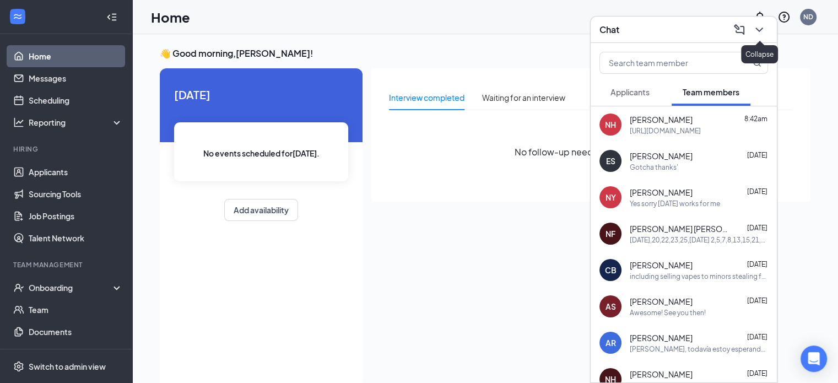
click at [758, 35] on icon "ChevronDown" at bounding box center [758, 29] width 13 height 13
